Goal: Task Accomplishment & Management: Use online tool/utility

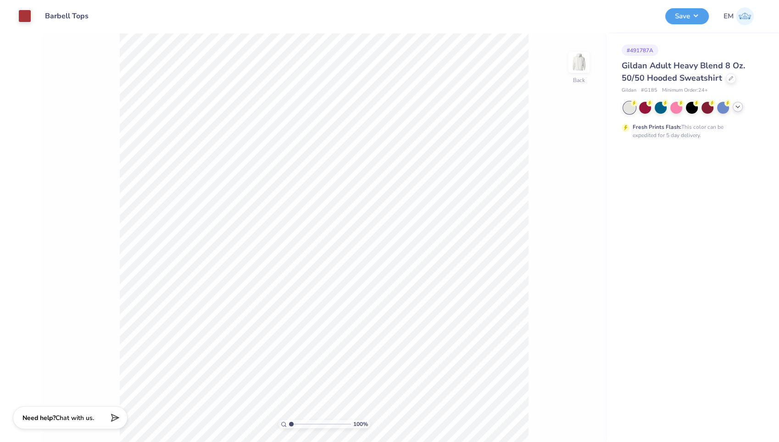
click at [739, 107] on icon at bounding box center [737, 106] width 7 height 7
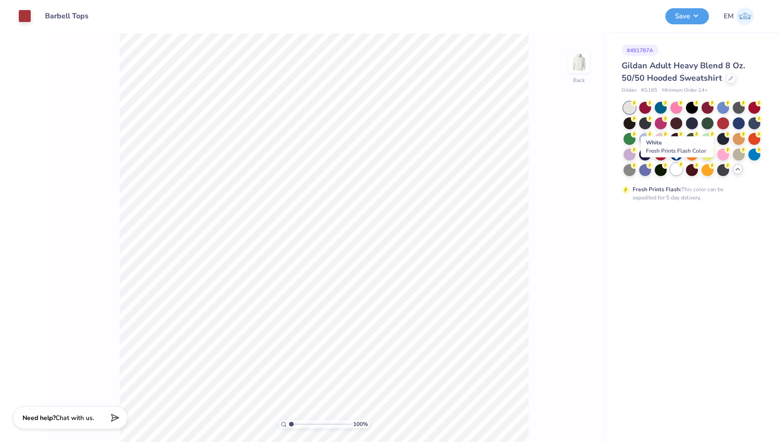
click at [679, 172] on div at bounding box center [677, 169] width 12 height 12
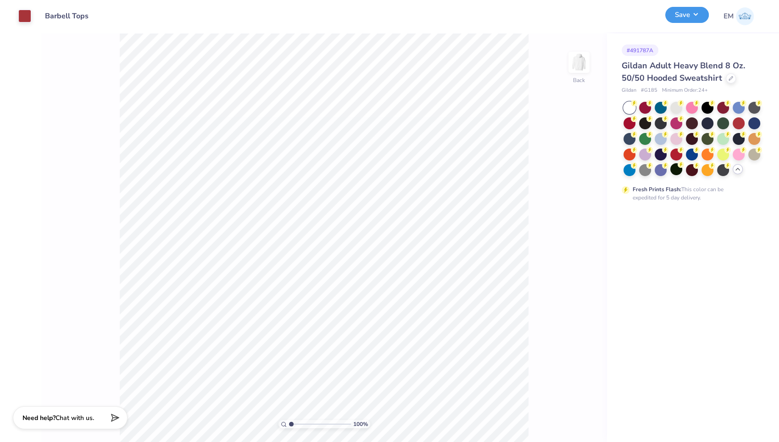
click at [692, 17] on button "Save" at bounding box center [687, 15] width 44 height 16
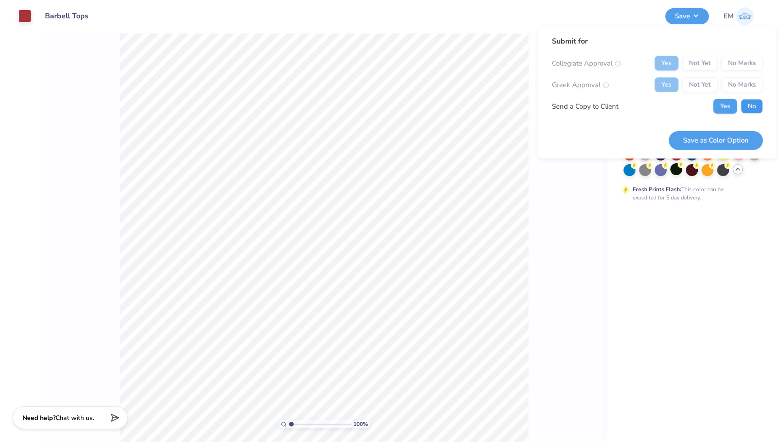
click at [749, 101] on button "No" at bounding box center [752, 106] width 22 height 15
click at [717, 137] on button "Save as Color Option" at bounding box center [716, 140] width 94 height 19
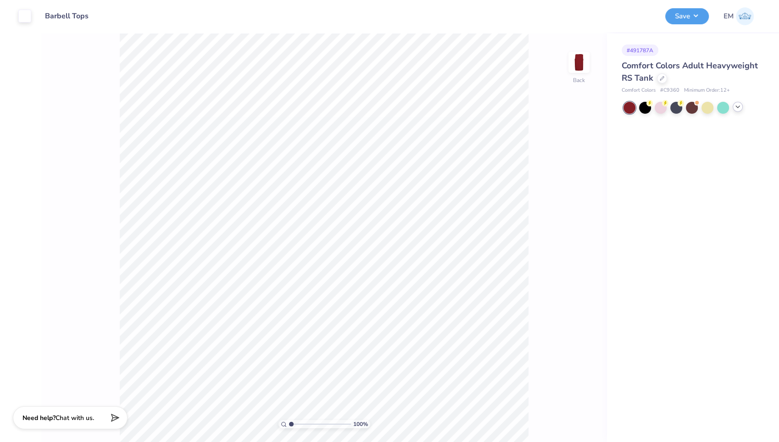
click at [741, 109] on icon at bounding box center [737, 106] width 7 height 7
click at [741, 109] on div at bounding box center [739, 108] width 12 height 12
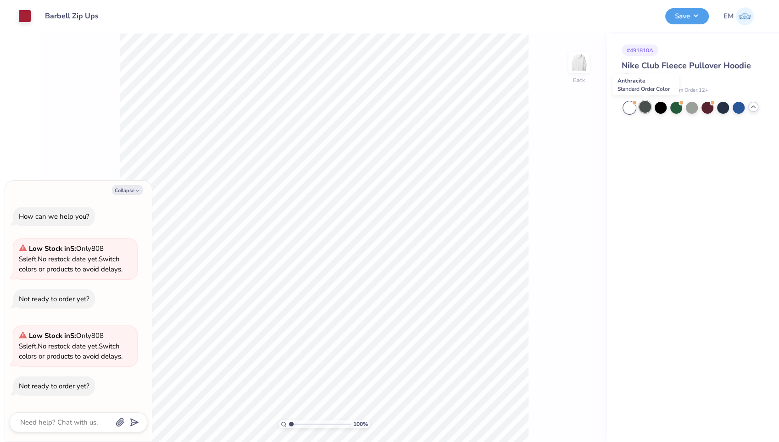
click at [647, 110] on div at bounding box center [645, 107] width 12 height 12
click at [738, 105] on div at bounding box center [739, 107] width 12 height 12
click at [687, 16] on button "Save" at bounding box center [687, 15] width 44 height 16
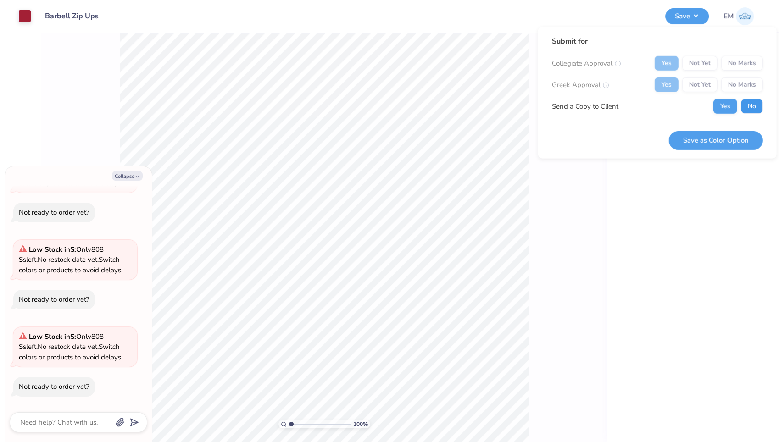
click at [752, 103] on button "No" at bounding box center [752, 106] width 22 height 15
click at [715, 137] on button "Save as Color Option" at bounding box center [716, 140] width 94 height 19
type textarea "x"
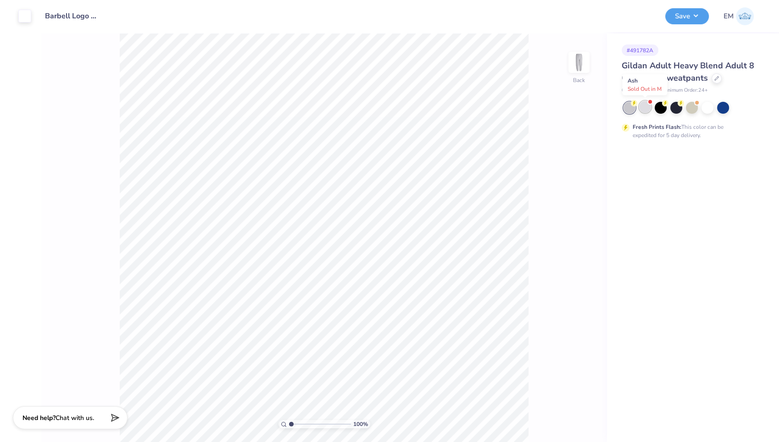
click at [648, 109] on div at bounding box center [645, 107] width 12 height 12
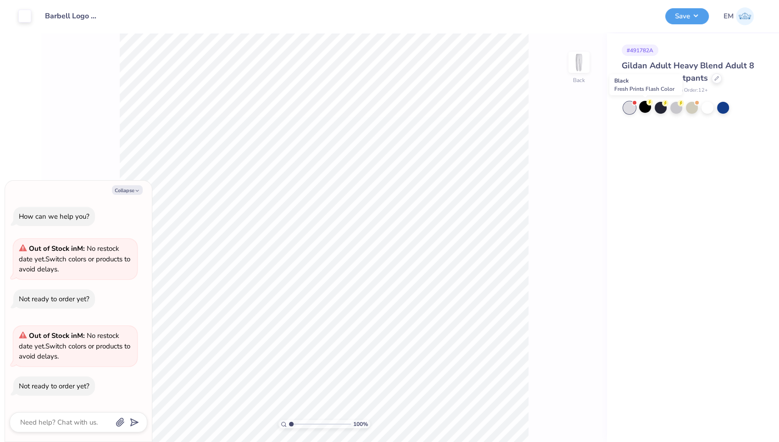
type textarea "x"
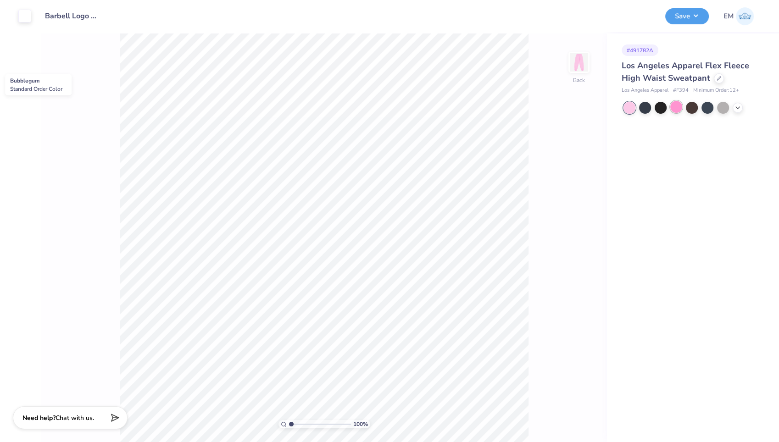
click at [675, 105] on div at bounding box center [677, 107] width 12 height 12
click at [743, 111] on div at bounding box center [692, 108] width 137 height 12
click at [742, 109] on div at bounding box center [738, 107] width 10 height 10
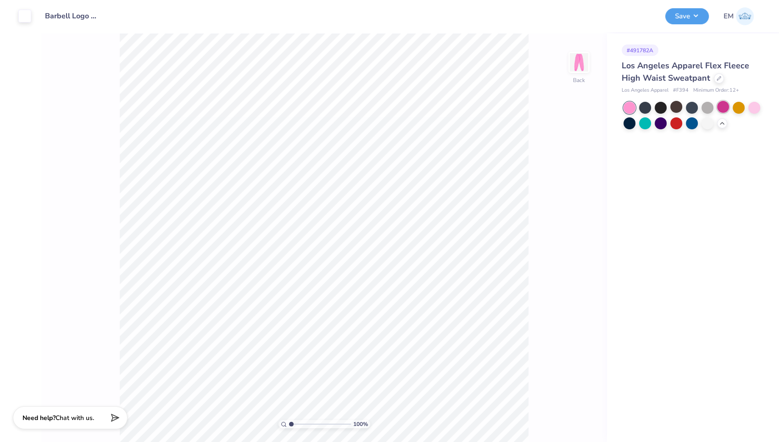
click at [722, 107] on div at bounding box center [723, 107] width 12 height 12
click at [756, 109] on div at bounding box center [755, 107] width 12 height 12
click at [675, 106] on div at bounding box center [677, 107] width 12 height 12
click at [720, 109] on div at bounding box center [723, 107] width 12 height 12
click at [676, 105] on div at bounding box center [677, 107] width 12 height 12
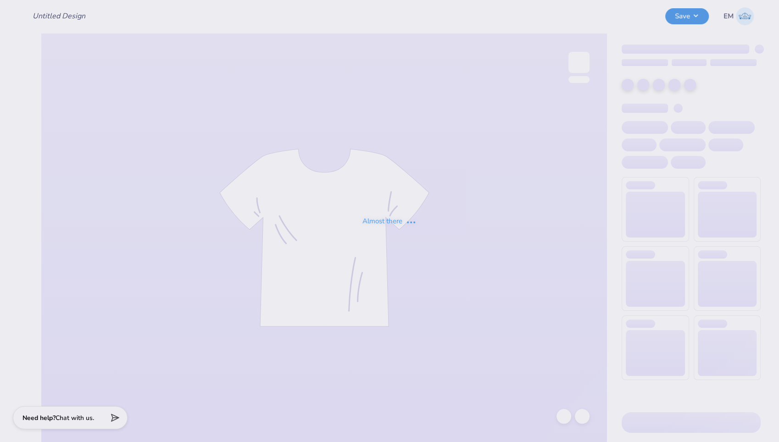
type input "Barbell Logo Pants"
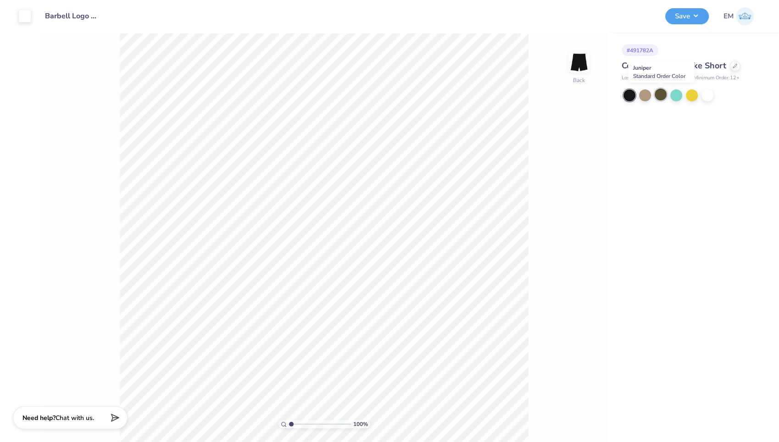
click at [662, 93] on div at bounding box center [661, 95] width 12 height 12
click at [680, 93] on div at bounding box center [677, 95] width 12 height 12
click at [694, 95] on div at bounding box center [692, 95] width 12 height 12
click at [647, 95] on div at bounding box center [645, 95] width 12 height 12
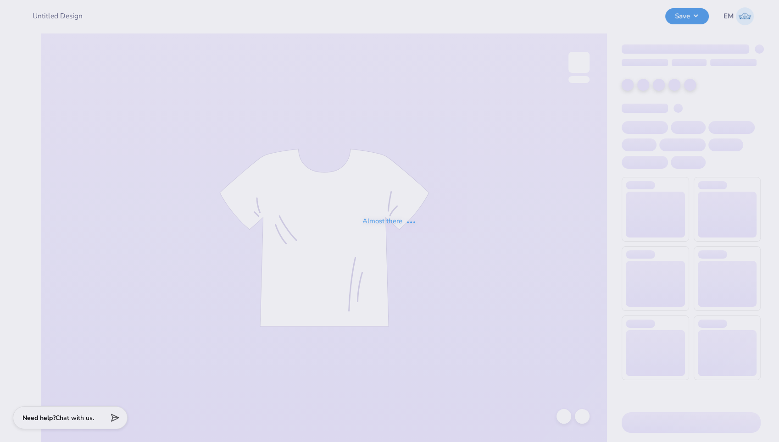
type input "barbell bucket hat"
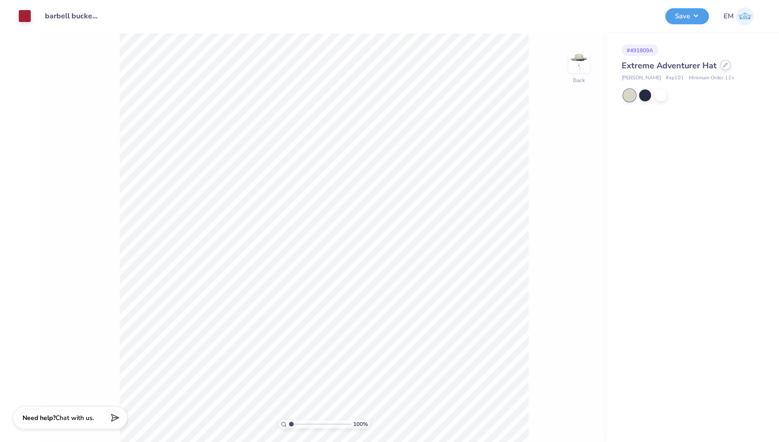
click at [723, 66] on icon at bounding box center [725, 65] width 5 height 5
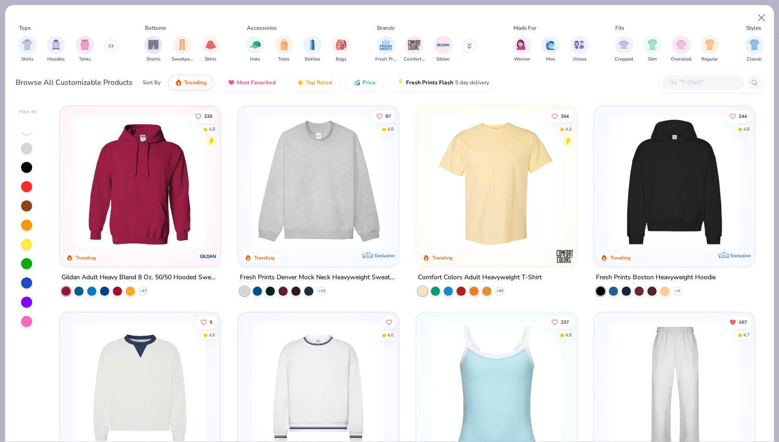
click at [470, 47] on icon at bounding box center [469, 46] width 5 height 6
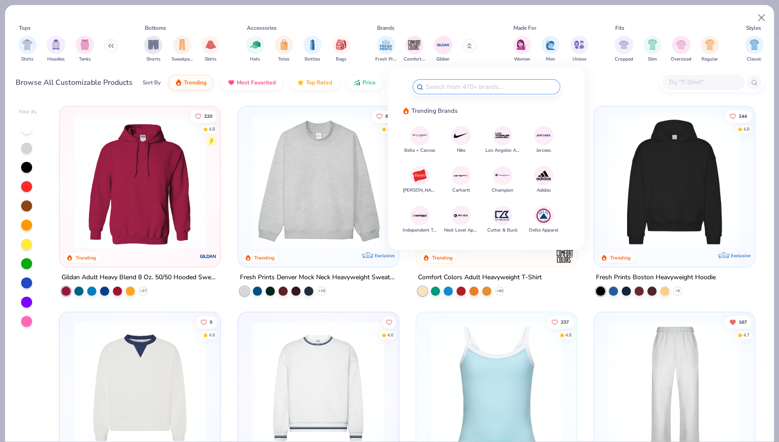
click at [461, 134] on img at bounding box center [461, 136] width 16 height 16
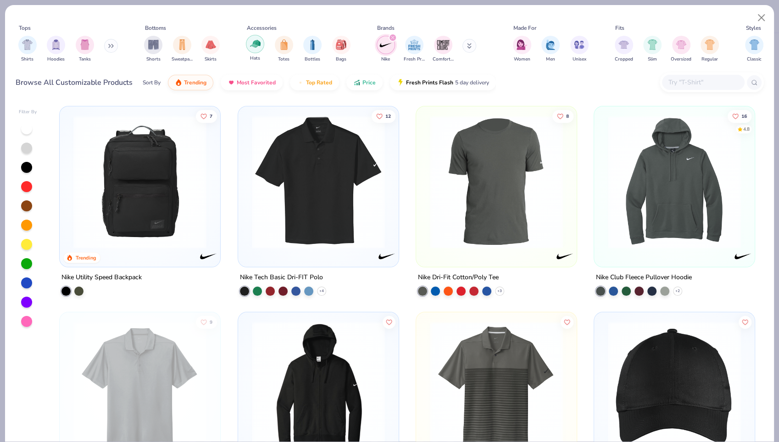
click at [259, 46] on img "filter for Hats" at bounding box center [255, 44] width 11 height 11
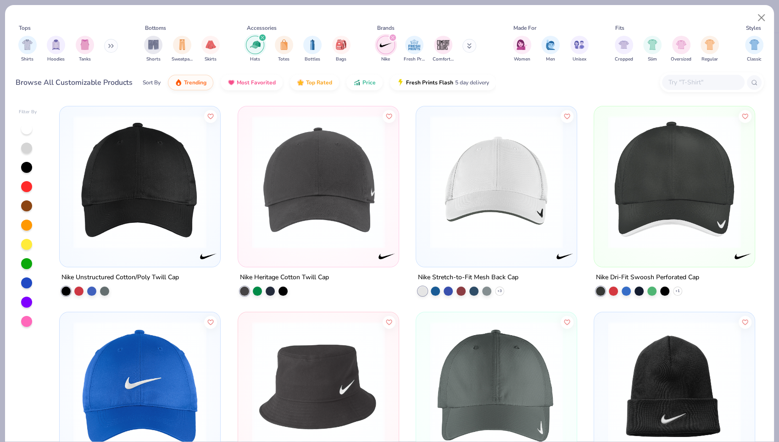
click at [151, 204] on img at bounding box center [140, 182] width 142 height 133
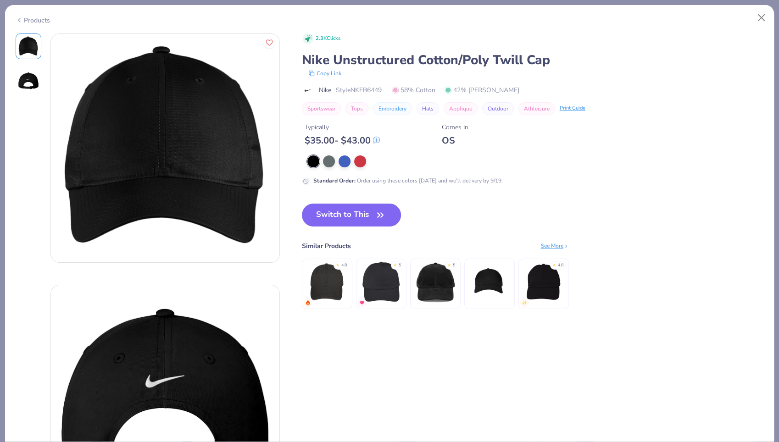
click at [364, 88] on span "Style NKFB6449" at bounding box center [359, 90] width 46 height 10
click at [325, 211] on button "Switch to This" at bounding box center [352, 215] width 100 height 23
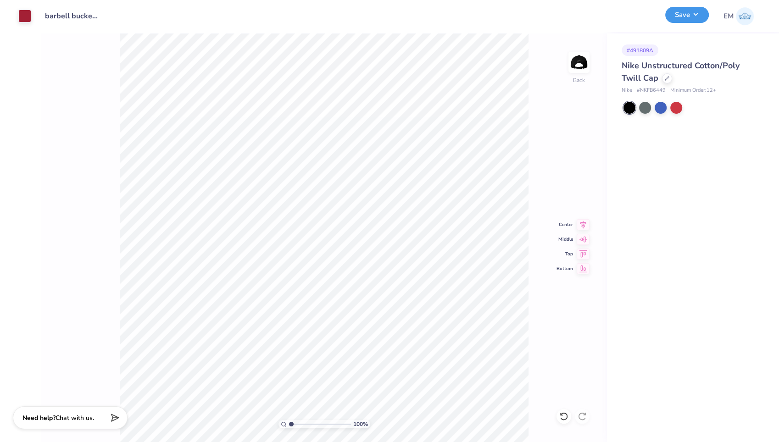
click at [687, 11] on button "Save" at bounding box center [687, 15] width 44 height 16
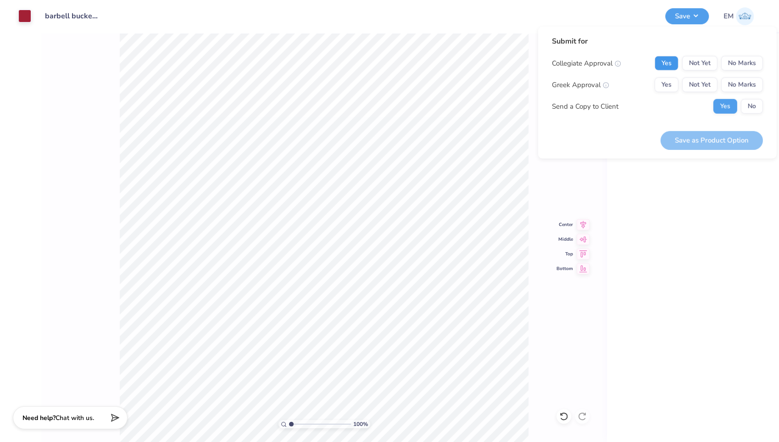
click at [669, 65] on button "Yes" at bounding box center [667, 63] width 24 height 15
click at [750, 89] on button "No Marks" at bounding box center [742, 85] width 42 height 15
click at [750, 101] on button "No" at bounding box center [752, 106] width 22 height 15
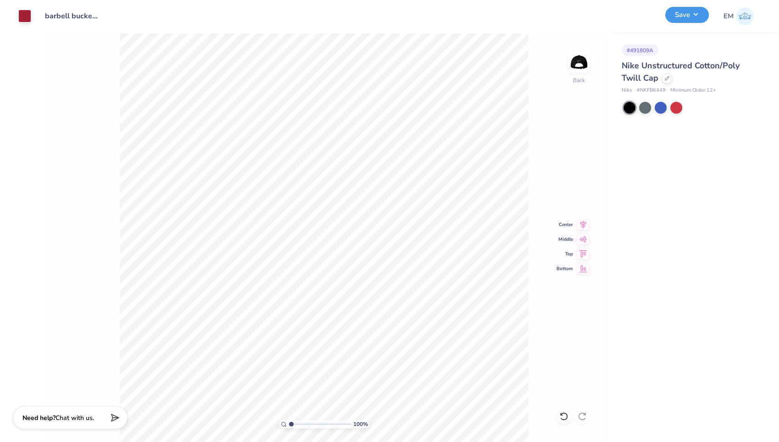
click at [695, 10] on button "Save" at bounding box center [687, 15] width 44 height 16
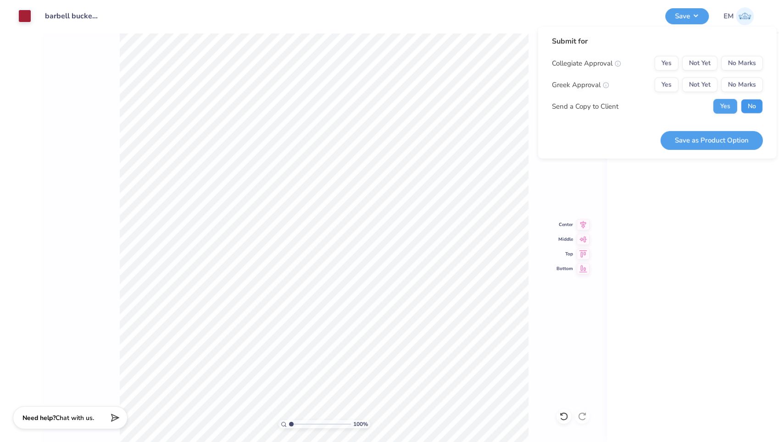
click at [751, 106] on button "No" at bounding box center [752, 106] width 22 height 15
click at [665, 63] on button "Yes" at bounding box center [667, 63] width 24 height 15
click at [741, 83] on button "No Marks" at bounding box center [742, 85] width 42 height 15
click at [709, 140] on button "Save as Product Option" at bounding box center [712, 140] width 102 height 19
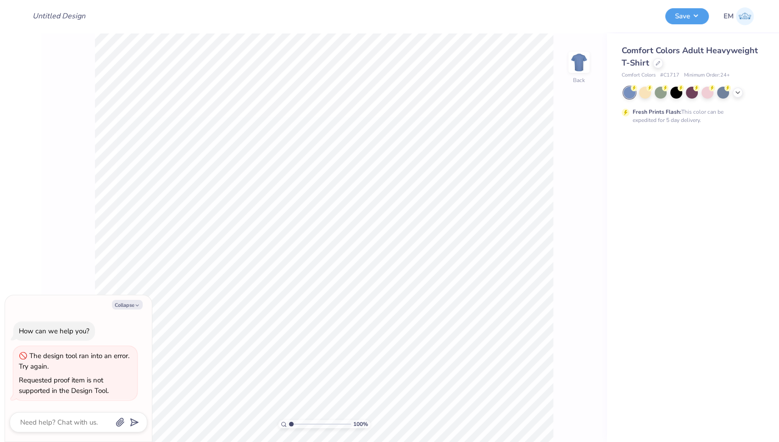
type textarea "x"
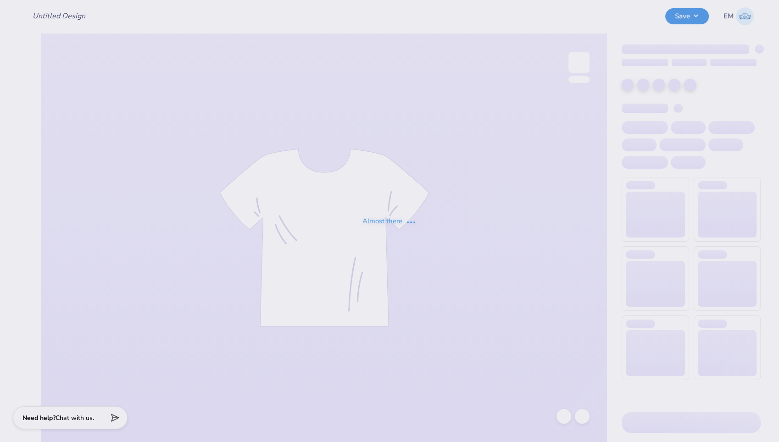
type input "barbell bucket hat"
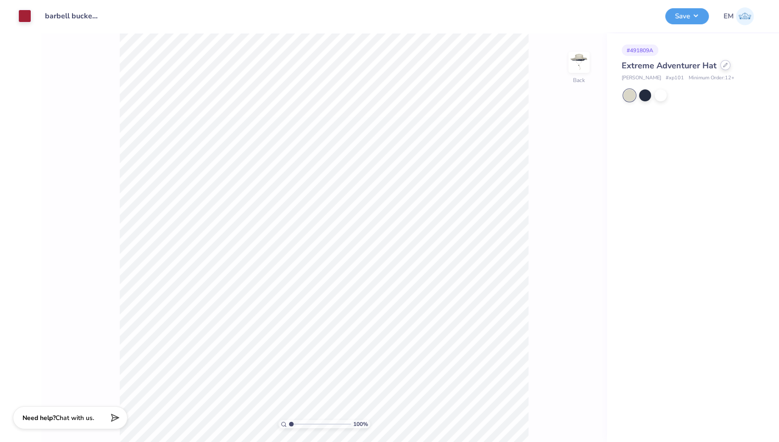
click at [721, 68] on div at bounding box center [726, 65] width 10 height 10
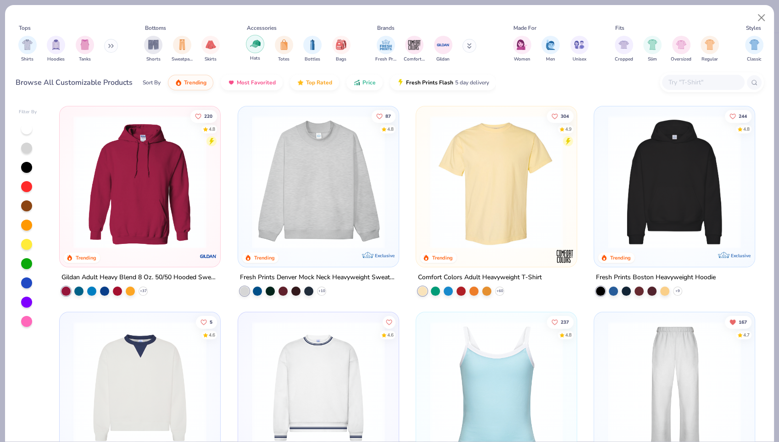
click at [258, 48] on img "filter for Hats" at bounding box center [255, 44] width 11 height 11
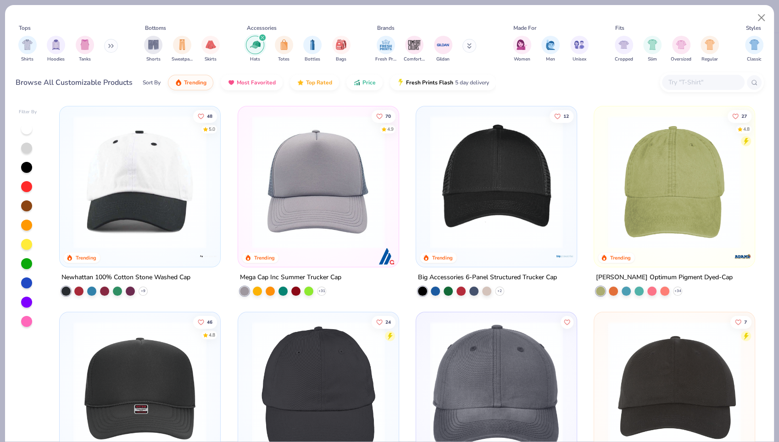
click at [468, 45] on icon at bounding box center [469, 46] width 5 height 6
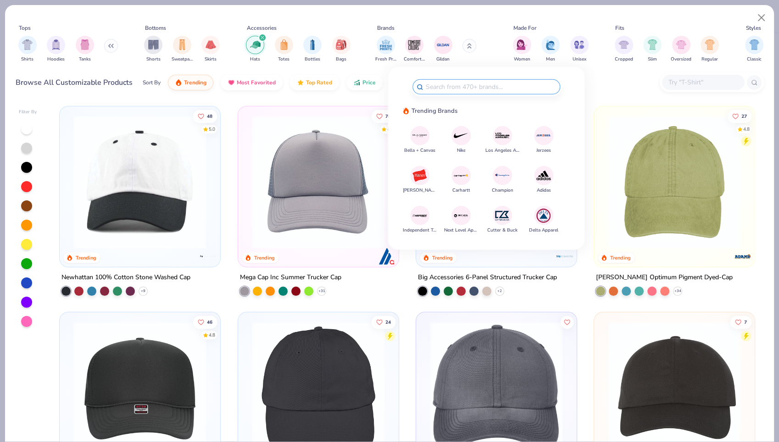
click at [462, 136] on img at bounding box center [461, 136] width 16 height 16
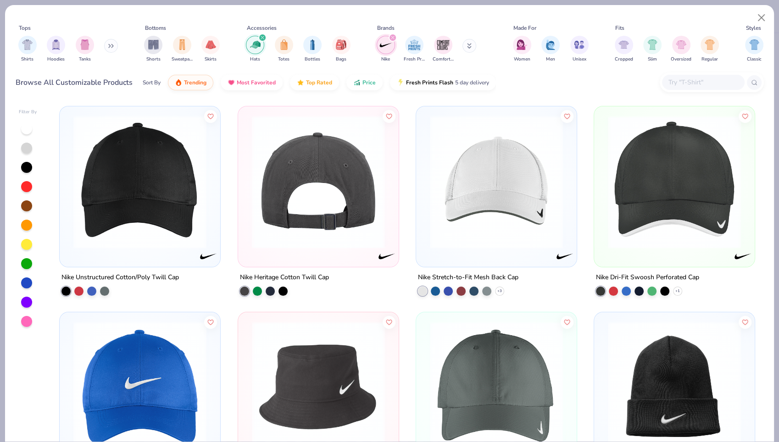
click at [305, 190] on img at bounding box center [318, 182] width 142 height 133
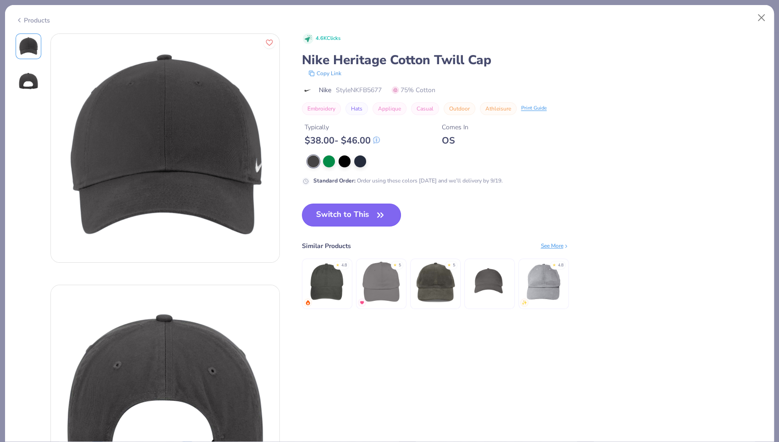
click at [321, 207] on button "Switch to This" at bounding box center [352, 215] width 100 height 23
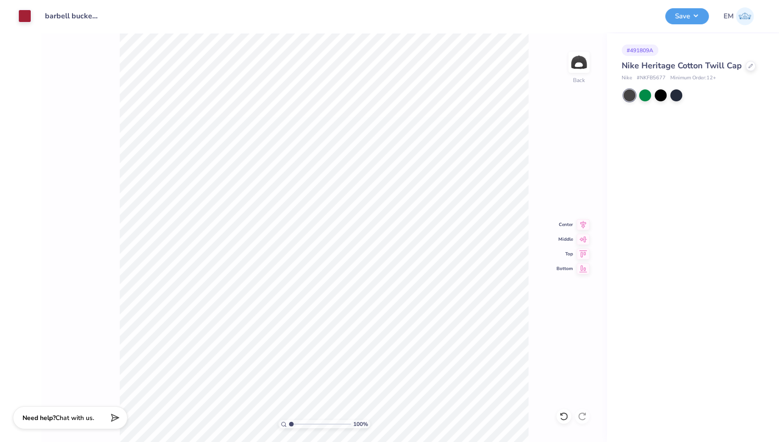
click at [682, 26] on div "Save EM" at bounding box center [718, 16] width 107 height 32
click at [680, 18] on button "Save" at bounding box center [687, 15] width 44 height 16
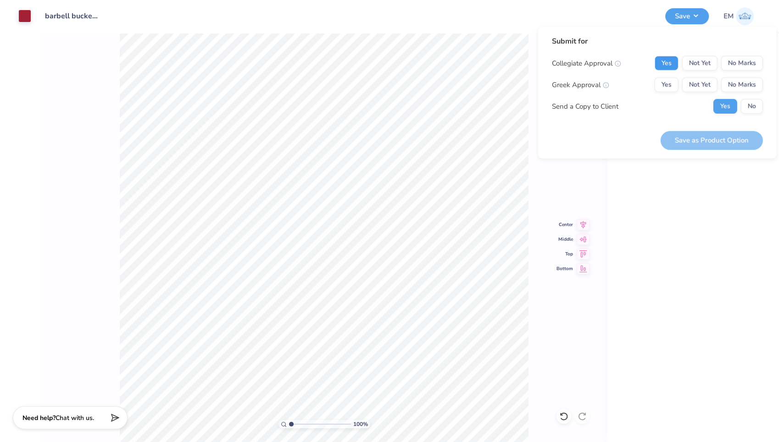
click at [667, 65] on button "Yes" at bounding box center [667, 63] width 24 height 15
click at [758, 86] on button "No Marks" at bounding box center [742, 85] width 42 height 15
click at [753, 107] on button "No" at bounding box center [752, 106] width 22 height 15
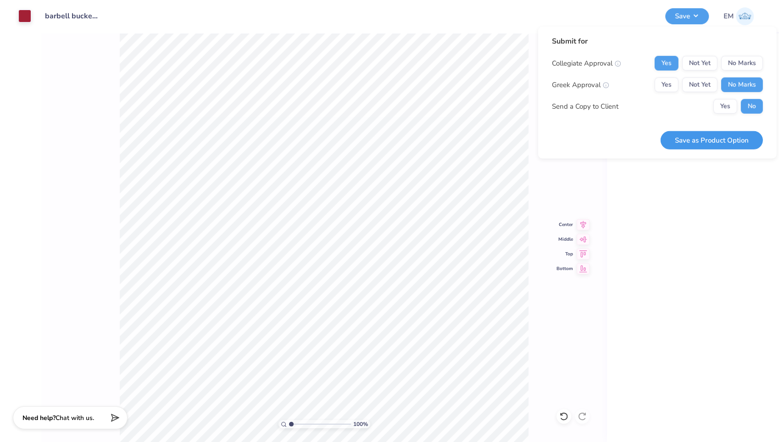
click at [727, 136] on button "Save as Product Option" at bounding box center [712, 140] width 102 height 19
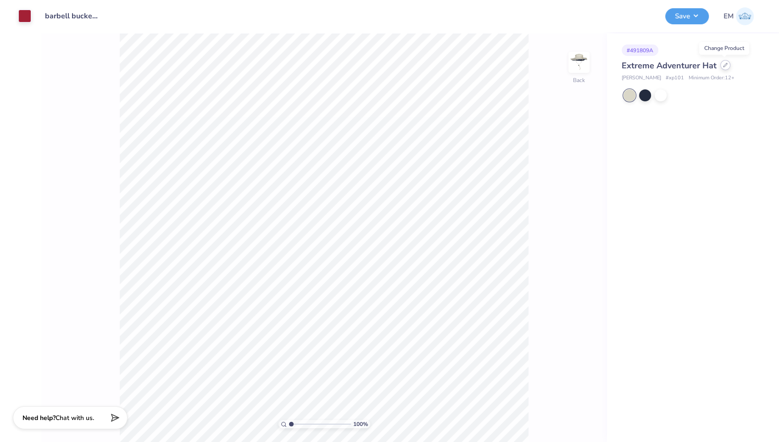
click at [725, 68] on div at bounding box center [726, 65] width 10 height 10
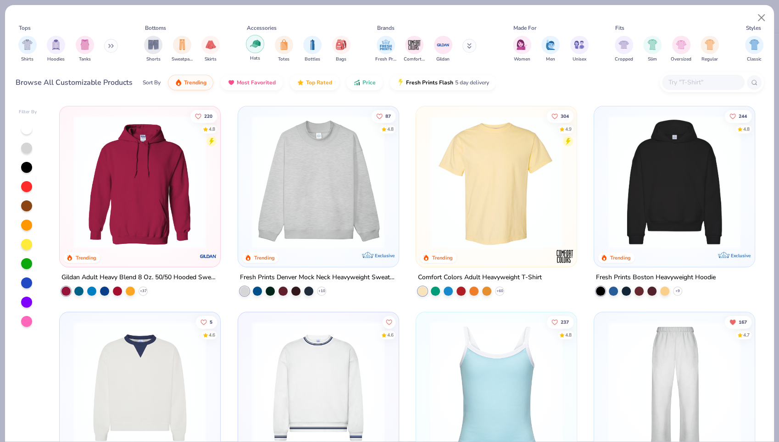
click at [254, 48] on img "filter for Hats" at bounding box center [255, 44] width 11 height 11
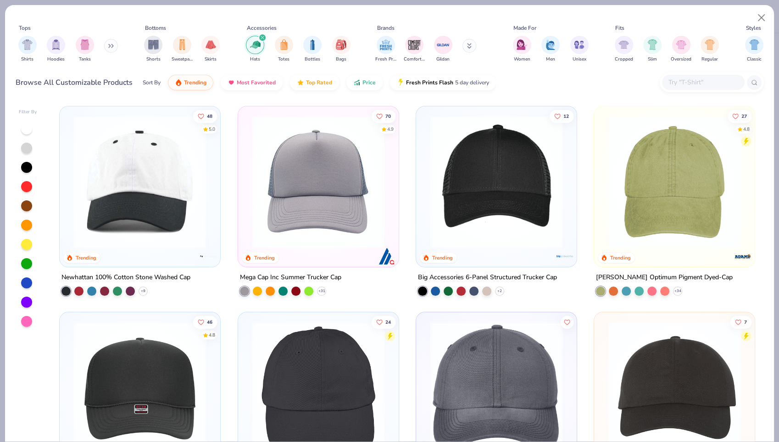
click at [470, 43] on button at bounding box center [470, 46] width 14 height 14
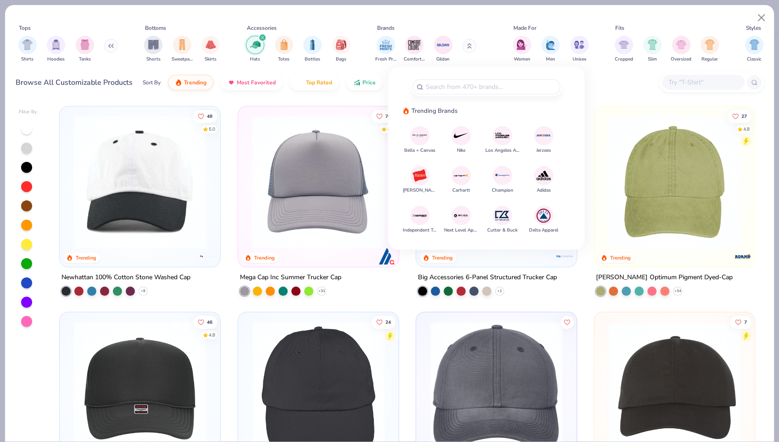
click at [462, 139] on img at bounding box center [461, 136] width 16 height 16
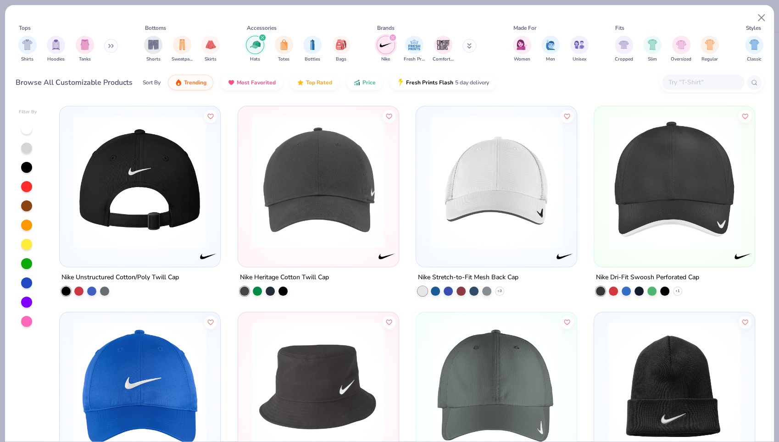
click at [152, 190] on img at bounding box center [140, 182] width 142 height 133
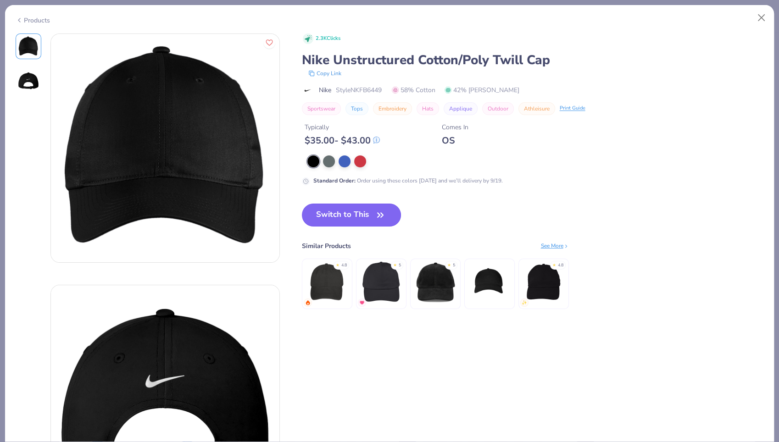
click at [346, 210] on button "Switch to This" at bounding box center [352, 215] width 100 height 23
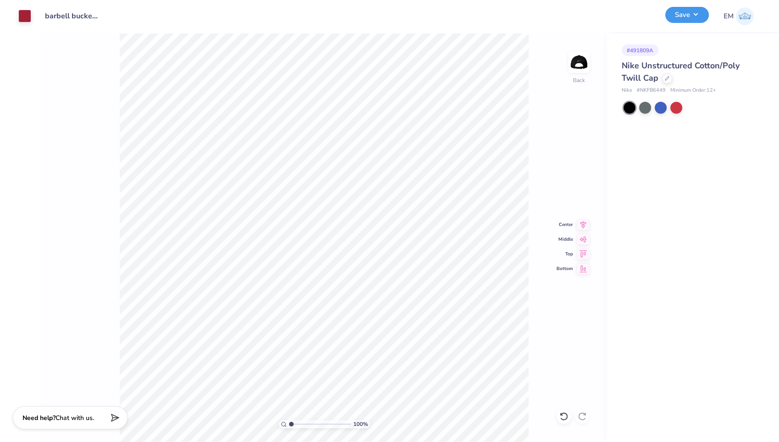
click at [683, 19] on button "Save" at bounding box center [687, 15] width 44 height 16
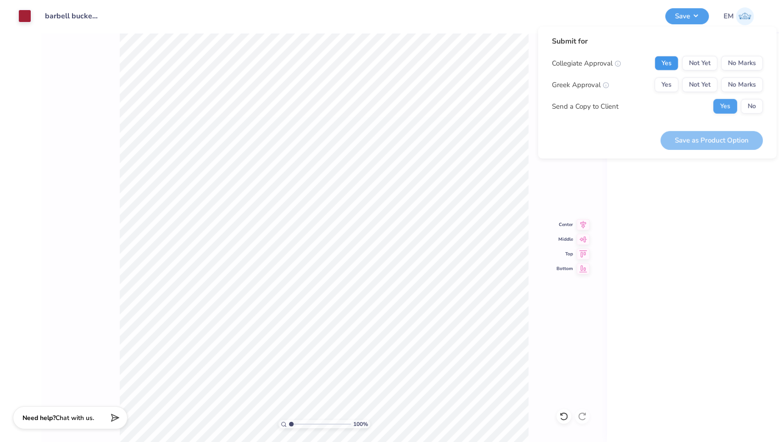
click at [671, 64] on button "Yes" at bounding box center [667, 63] width 24 height 15
click at [750, 83] on button "No Marks" at bounding box center [742, 85] width 42 height 15
click at [754, 101] on button "No" at bounding box center [752, 106] width 22 height 15
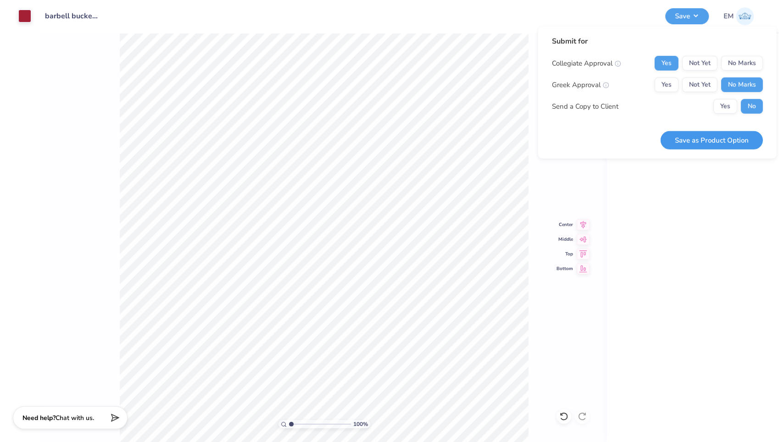
click at [715, 143] on button "Save as Product Option" at bounding box center [712, 140] width 102 height 19
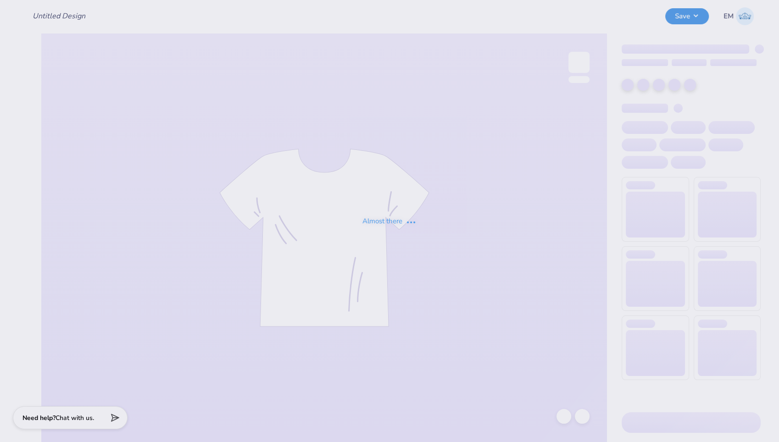
type input "barbell bucket hat"
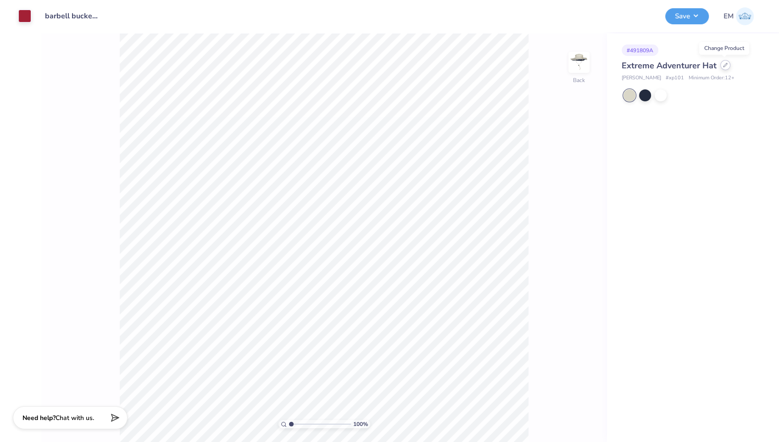
click at [725, 64] on icon at bounding box center [725, 65] width 5 height 5
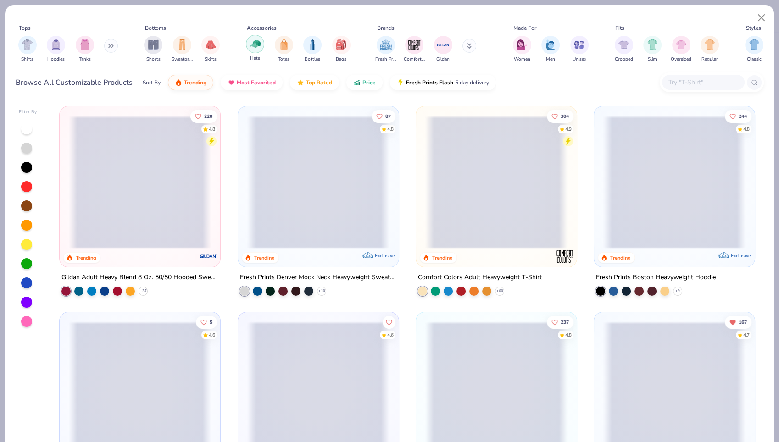
click at [253, 48] on img "filter for Hats" at bounding box center [255, 44] width 11 height 11
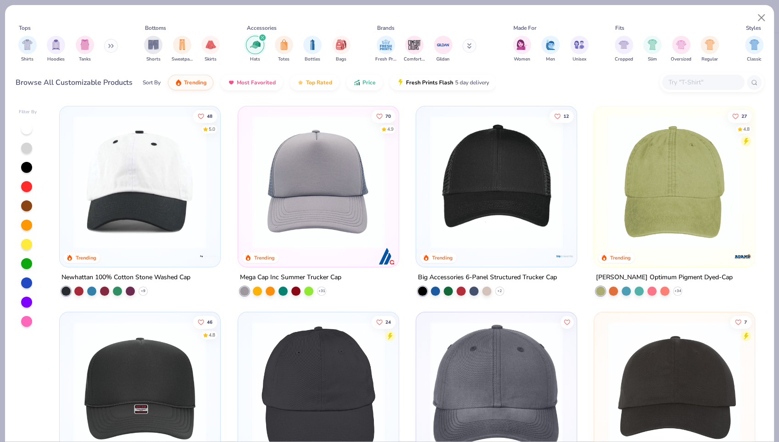
click at [464, 49] on button at bounding box center [470, 46] width 14 height 14
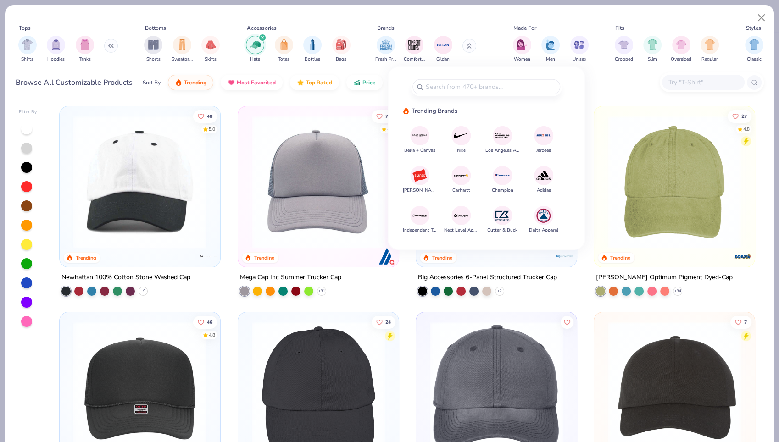
click at [459, 133] on img at bounding box center [461, 136] width 16 height 16
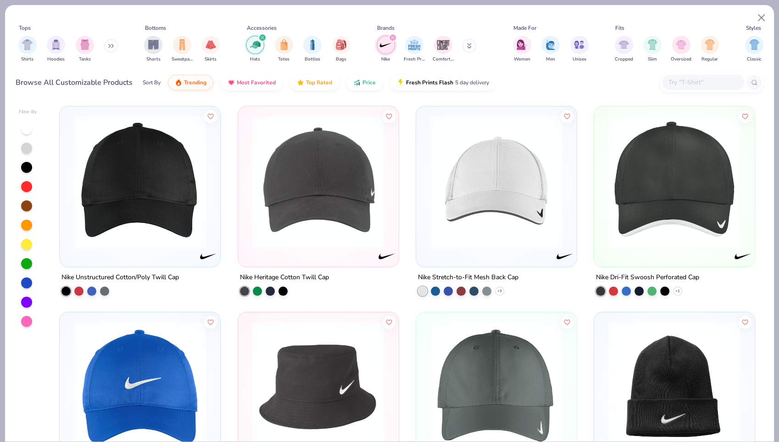
click at [134, 191] on img at bounding box center [140, 182] width 142 height 133
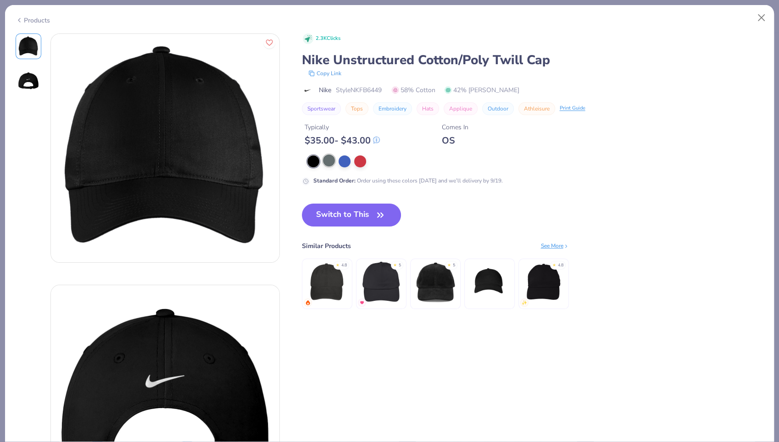
click at [330, 162] on div at bounding box center [329, 161] width 12 height 12
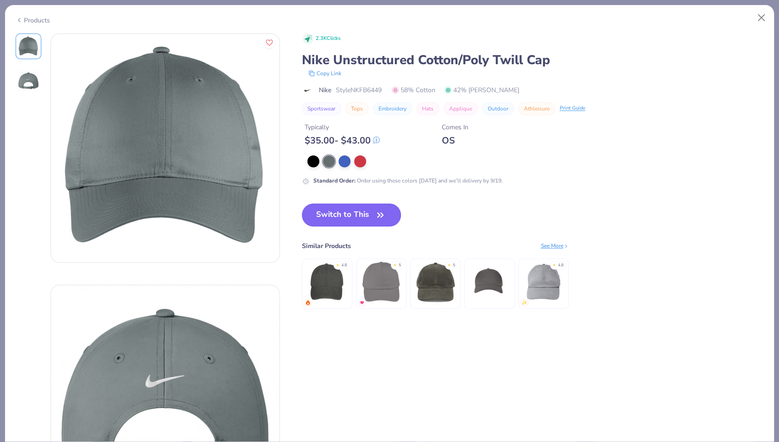
click at [345, 211] on button "Switch to This" at bounding box center [352, 215] width 100 height 23
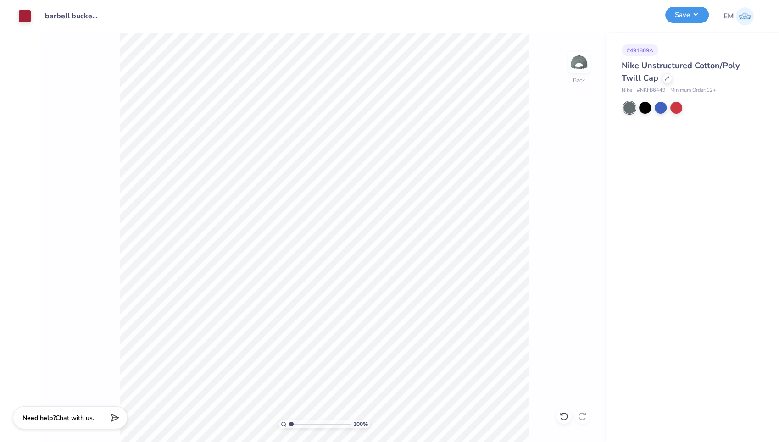
click at [694, 23] on div "Save" at bounding box center [687, 16] width 44 height 16
click at [682, 13] on button "Save" at bounding box center [687, 15] width 44 height 16
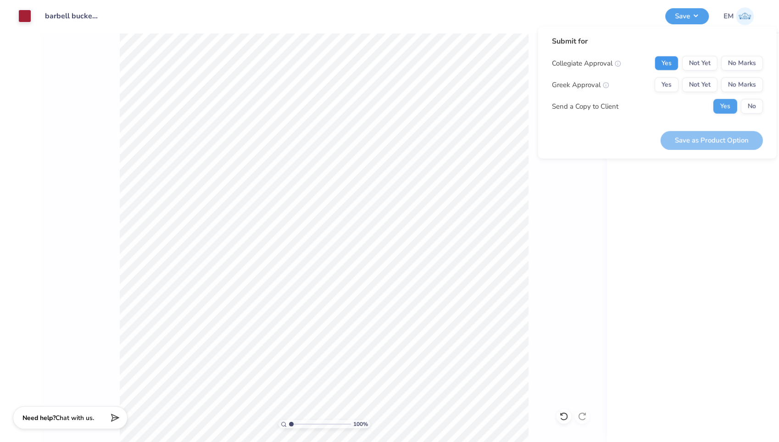
click at [669, 62] on button "Yes" at bounding box center [667, 63] width 24 height 15
click at [729, 80] on button "No Marks" at bounding box center [742, 85] width 42 height 15
click at [763, 106] on div "Submit for Collegiate Approval Yes Not Yet No Marks Greek Approval Yes Not Yet …" at bounding box center [657, 93] width 239 height 132
click at [756, 102] on button "No" at bounding box center [752, 106] width 22 height 15
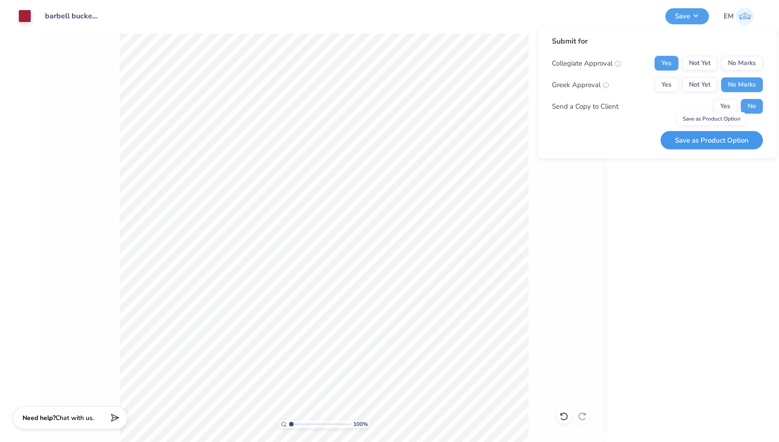
click at [727, 136] on button "Save as Product Option" at bounding box center [712, 140] width 102 height 19
